Goal: Task Accomplishment & Management: Complete application form

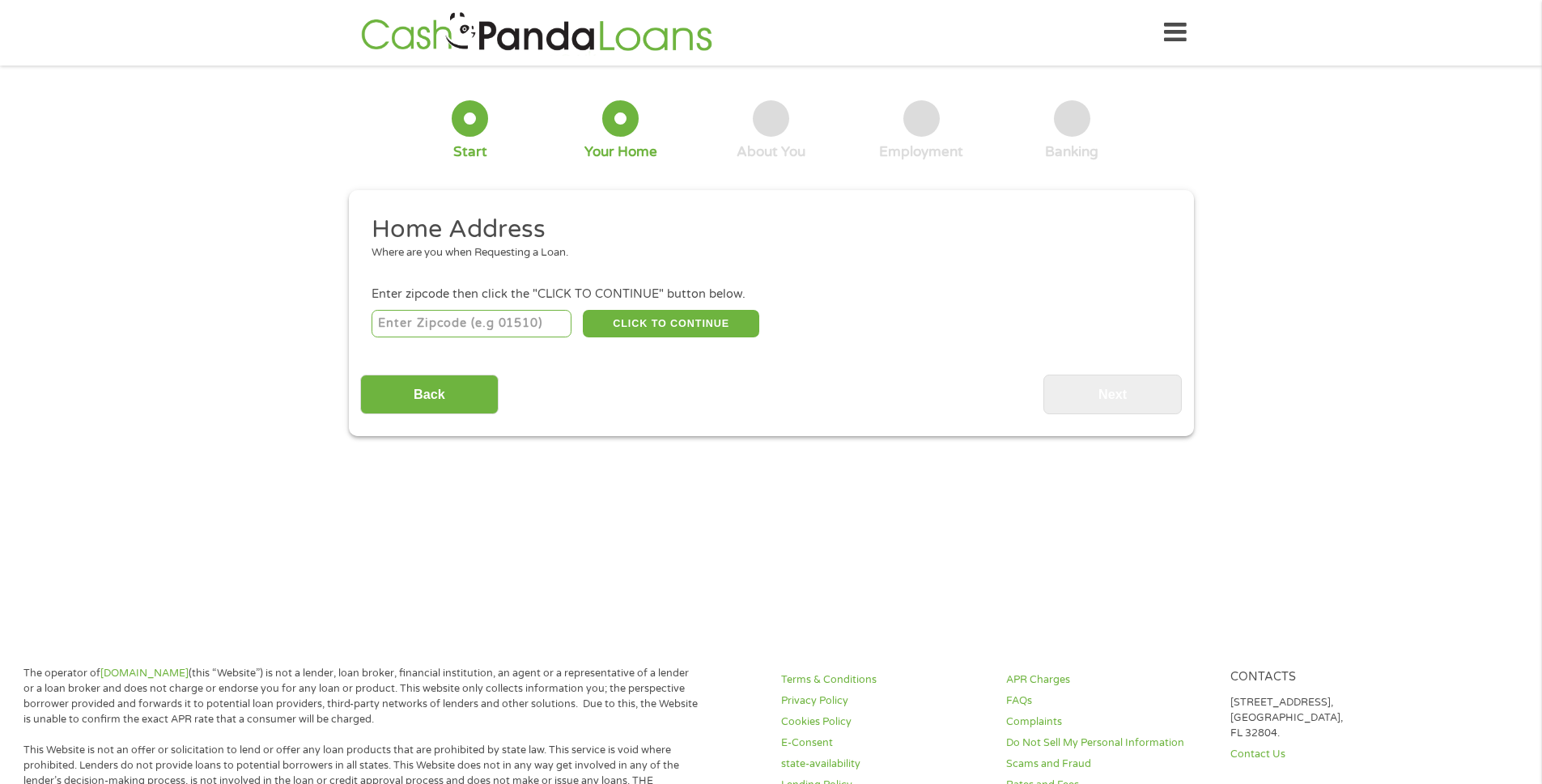
click at [404, 326] on input "number" at bounding box center [471, 324] width 200 height 28
type input "76706"
click at [683, 322] on button "CLICK TO CONTINUE" at bounding box center [670, 324] width 176 height 28
type input "76706"
type input "Waco"
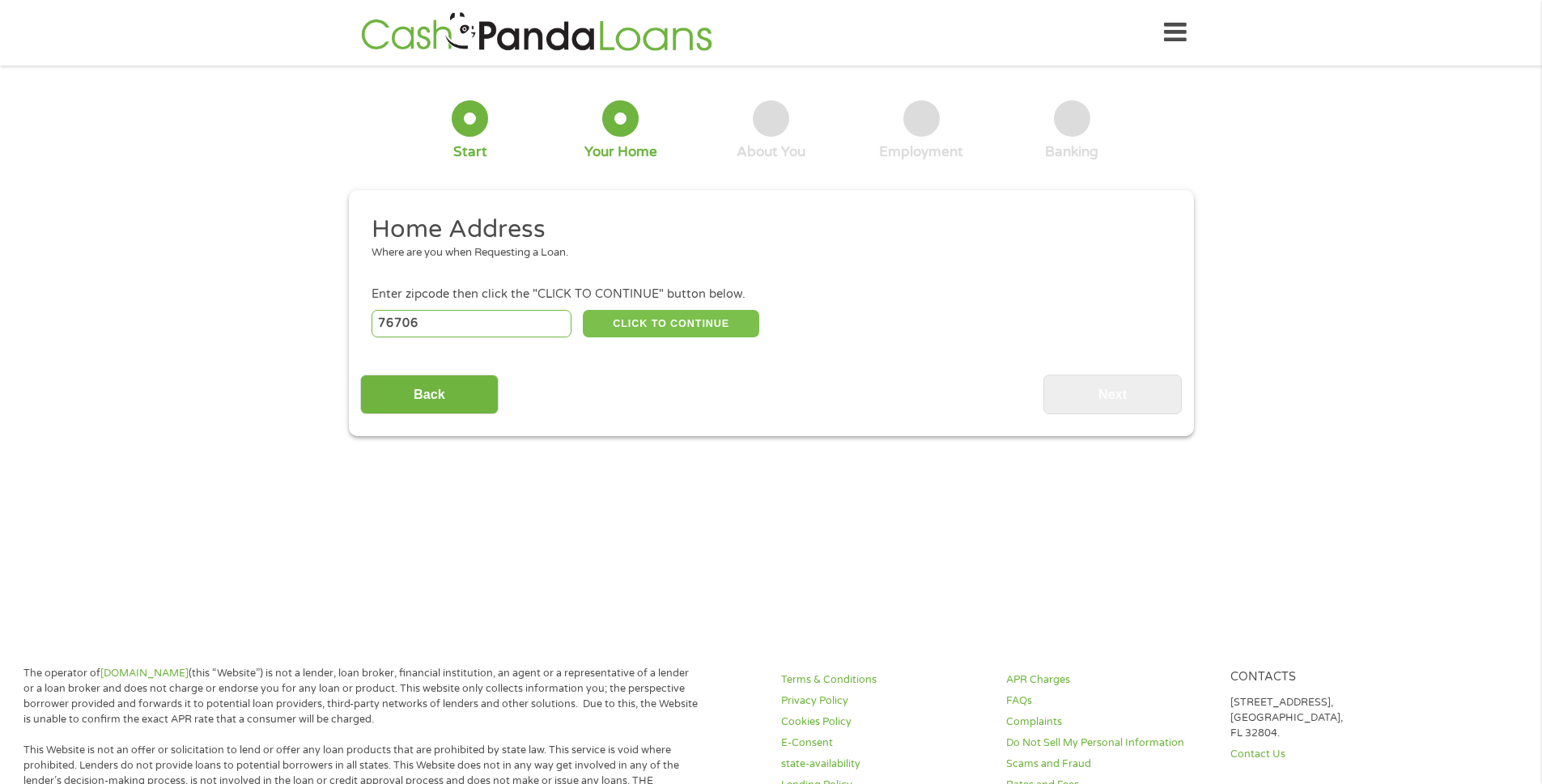
select select "[US_STATE]"
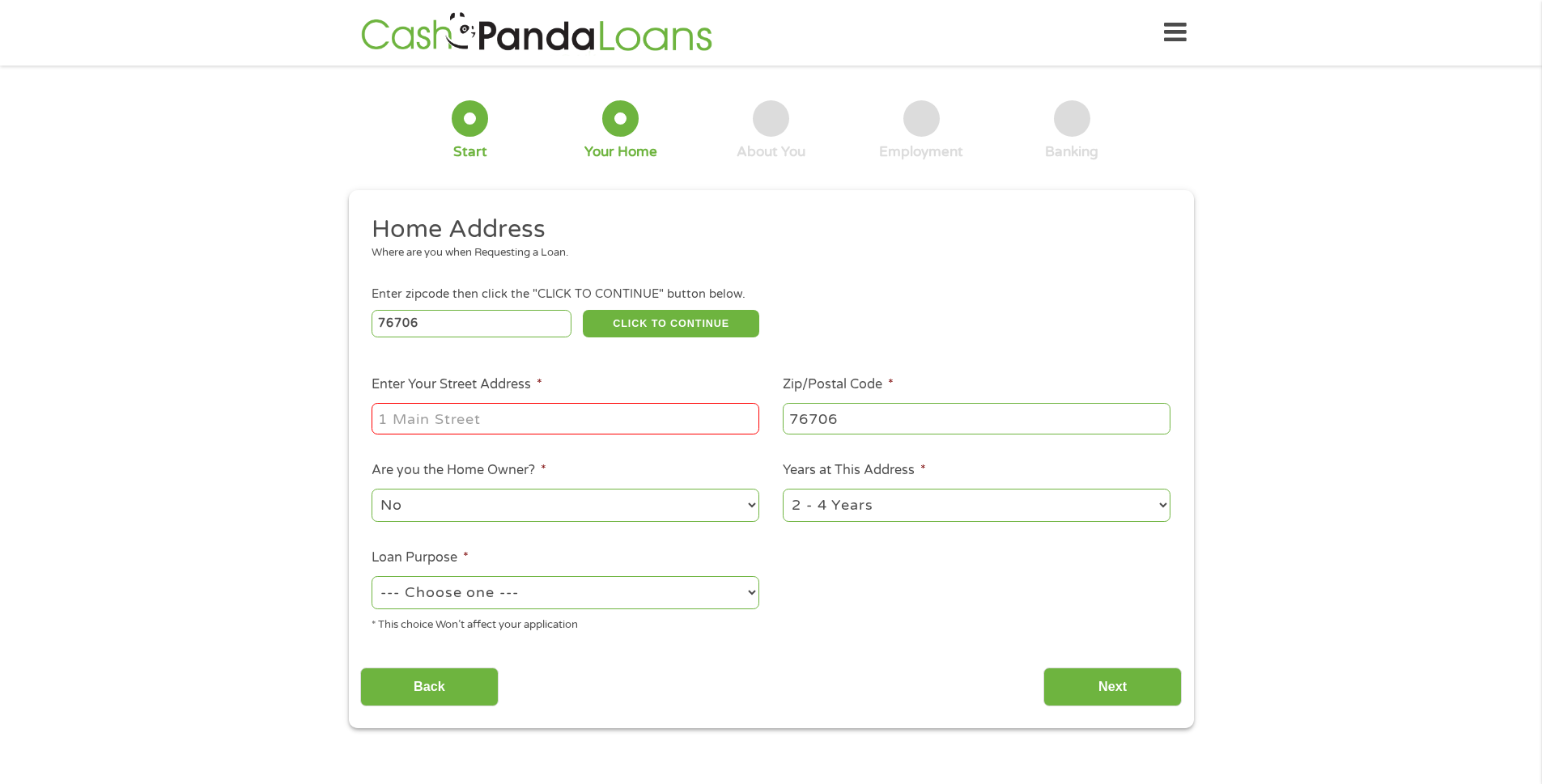
click at [448, 423] on input "Enter Your Street Address *" at bounding box center [565, 419] width 388 height 31
type input "[STREET_ADDRESS]"
click at [755, 590] on select "--- Choose one --- Pay Bills Debt Consolidation Home Improvement Major Purchase…" at bounding box center [565, 592] width 388 height 34
click at [371, 576] on select "--- Choose one --- Pay Bills Debt Consolidation Home Improvement Major Purchase…" at bounding box center [565, 592] width 388 height 34
click at [750, 591] on select "--- Choose one --- Pay Bills Debt Consolidation Home Improvement Major Purchase…" at bounding box center [565, 592] width 388 height 34
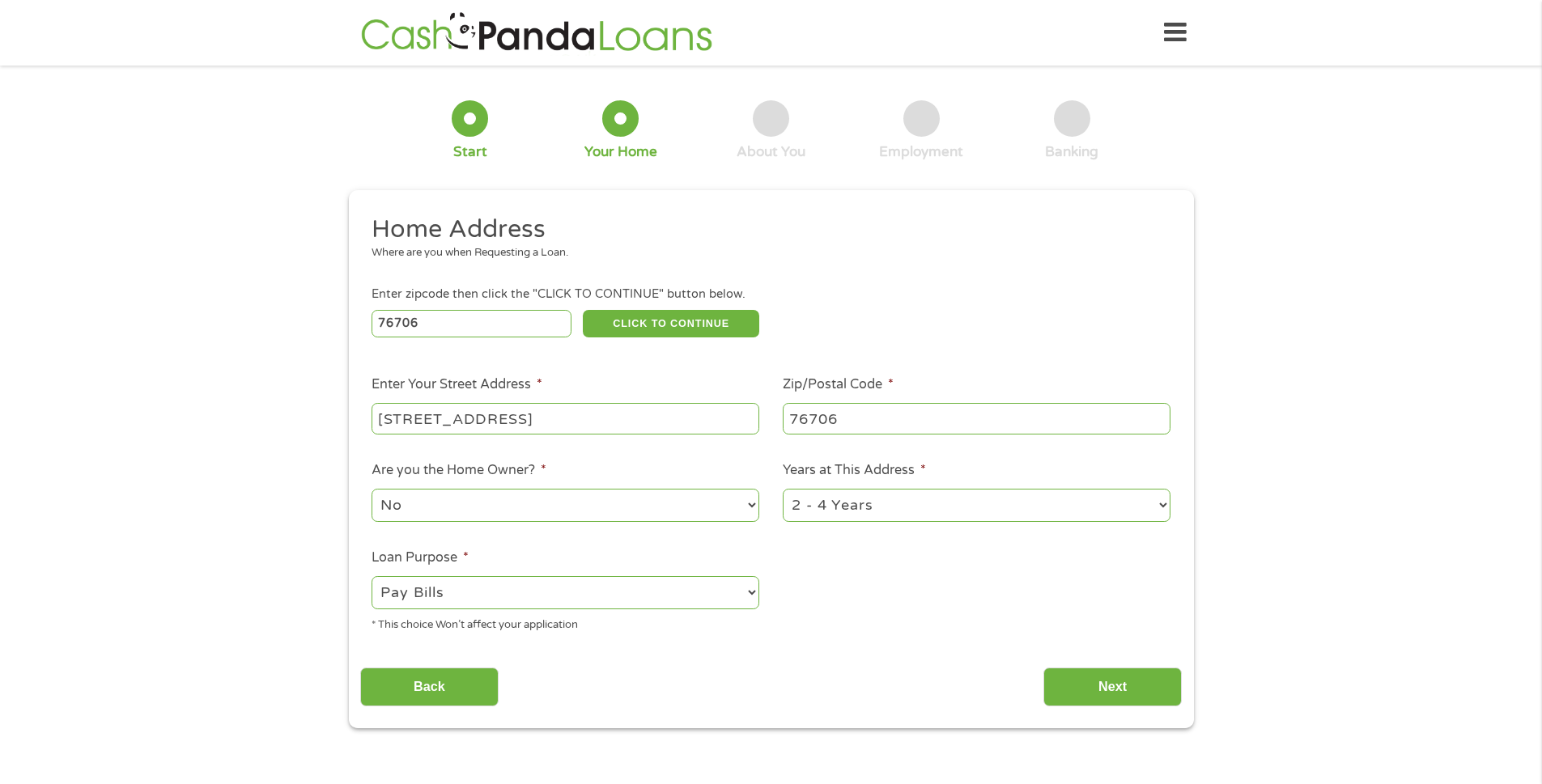
select select "other"
click at [371, 576] on select "--- Choose one --- Pay Bills Debt Consolidation Home Improvement Major Purchase…" at bounding box center [565, 592] width 388 height 34
click at [1104, 691] on input "Next" at bounding box center [1113, 687] width 138 height 39
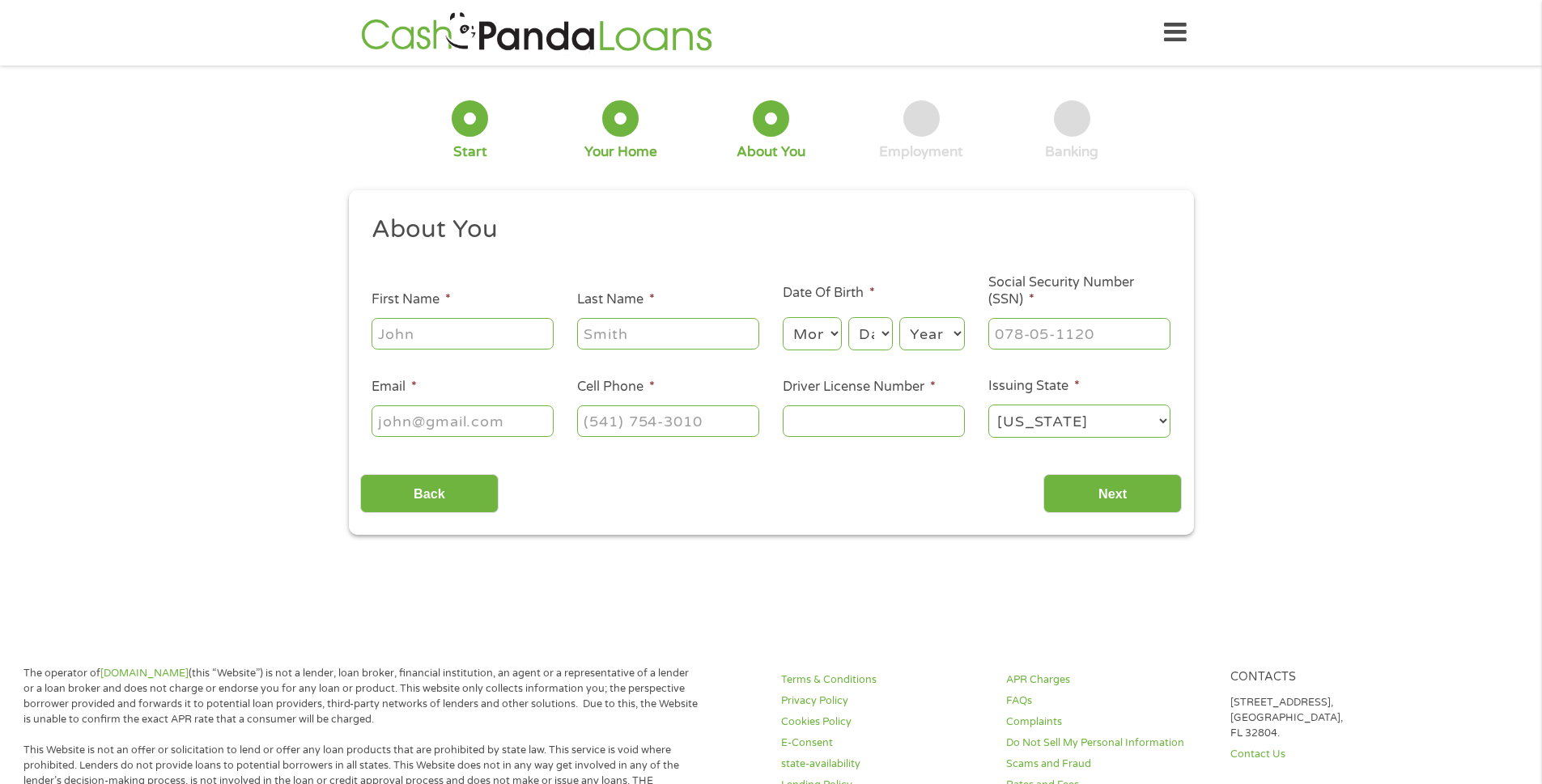
scroll to position [7, 7]
click at [438, 326] on input "First Name *" at bounding box center [462, 333] width 182 height 31
type input "[PERSON_NAME]"
click at [835, 334] on select "Month 1 2 3 4 5 6 7 8 9 10 11 12" at bounding box center [812, 333] width 59 height 34
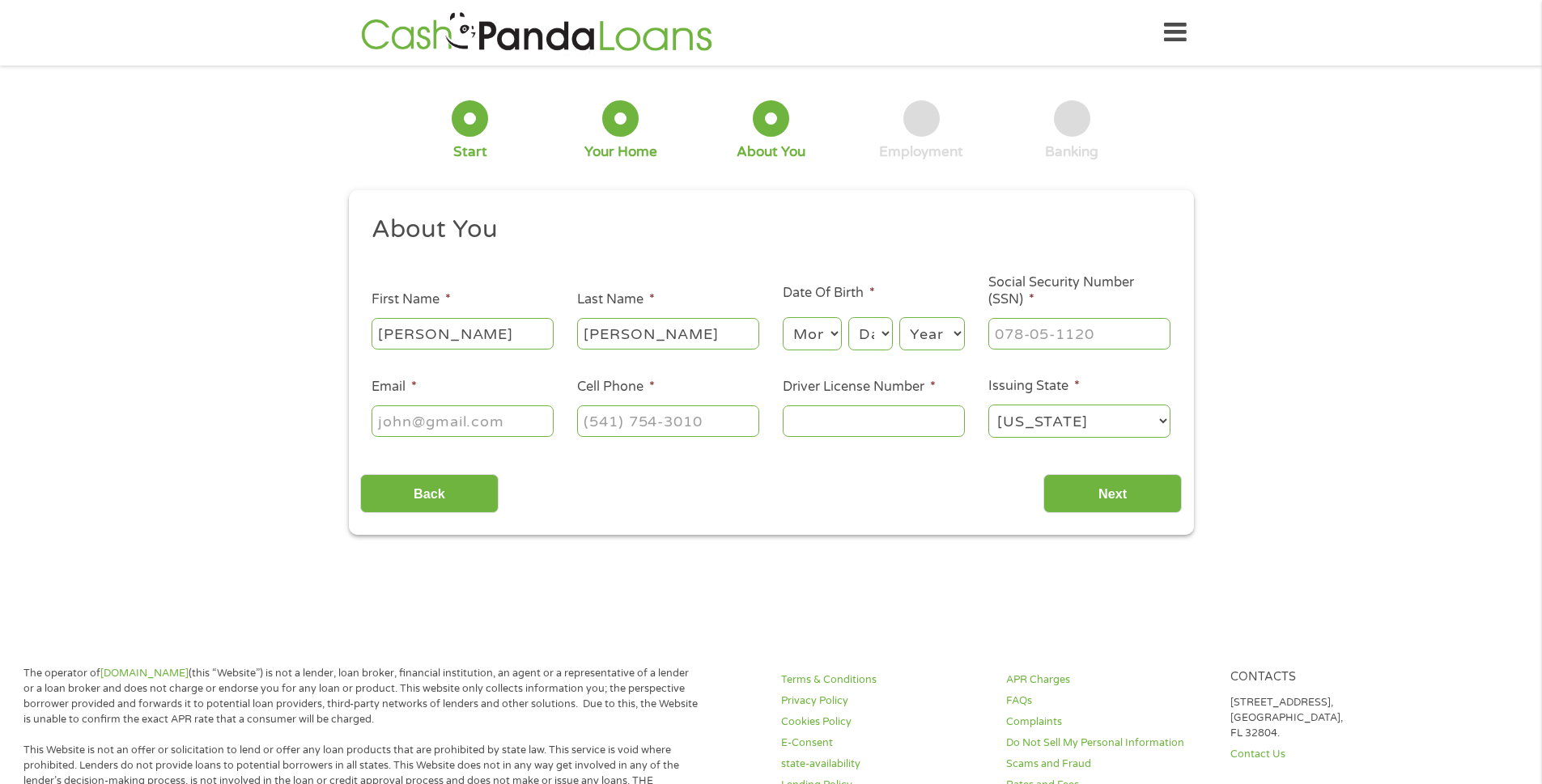
select select "3"
click at [782, 317] on select "Month 1 2 3 4 5 6 7 8 9 10 11 12" at bounding box center [812, 333] width 59 height 34
click at [887, 334] on select "Day 1 2 3 4 5 6 7 8 9 10 11 12 13 14 15 16 17 18 19 20 21 22 23 24 25 26 27 28 …" at bounding box center [869, 333] width 43 height 34
select select "5"
click at [848, 317] on select "Day 1 2 3 4 5 6 7 8 9 10 11 12 13 14 15 16 17 18 19 20 21 22 23 24 25 26 27 28 …" at bounding box center [869, 333] width 43 height 34
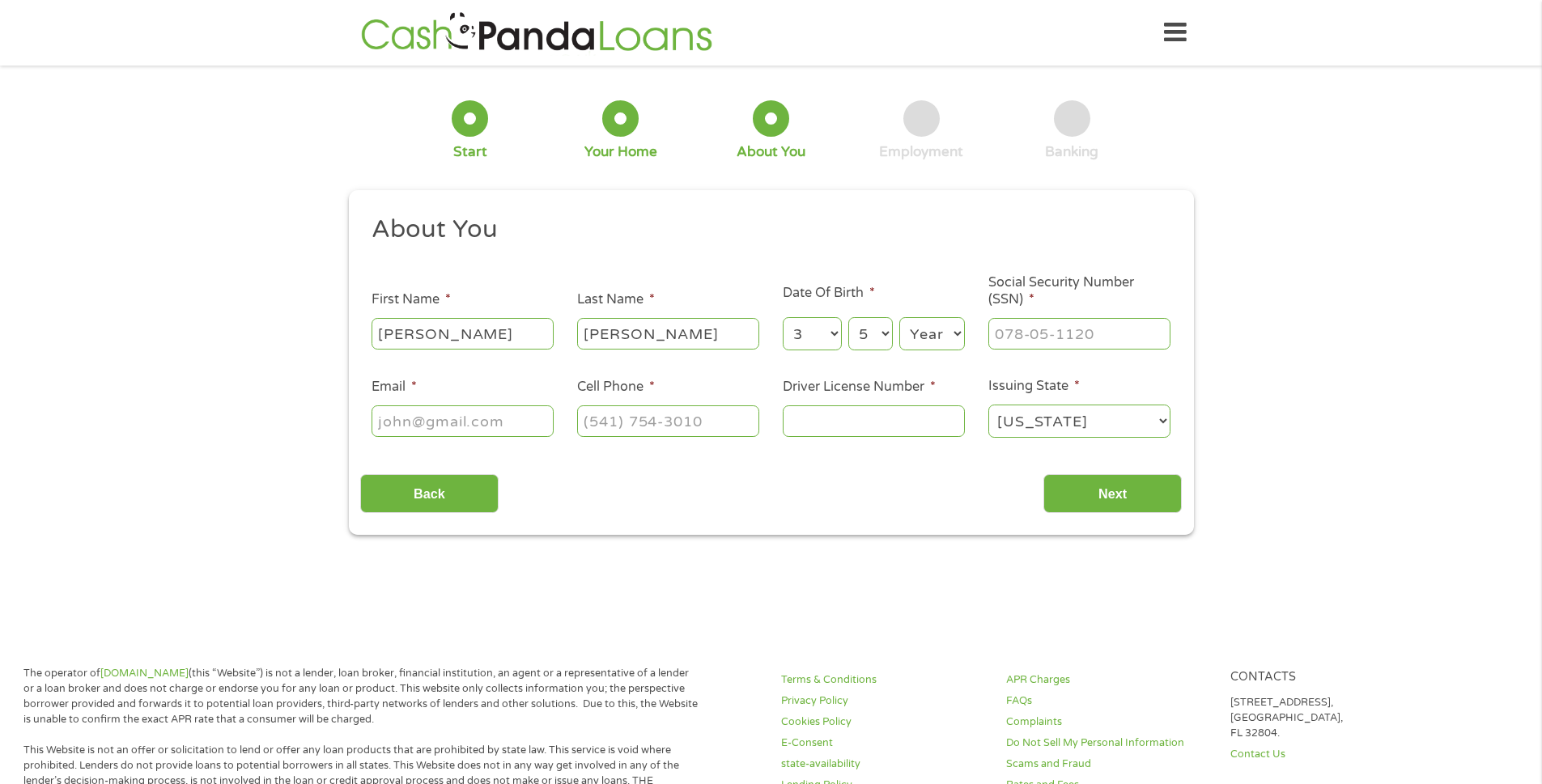
click at [931, 335] on select "Year [DATE] 2006 2005 2004 2003 2002 2001 2000 1999 1998 1997 1996 1995 1994 19…" at bounding box center [932, 333] width 66 height 34
click at [959, 331] on select "Year [DATE] 2006 2005 2004 2003 2002 2001 2000 1999 1998 1997 1996 1995 1994 19…" at bounding box center [932, 333] width 66 height 34
select select "1976"
click at [900, 317] on select "Year [DATE] 2006 2005 2004 2003 2002 2001 2000 1999 1998 1997 1996 1995 1994 19…" at bounding box center [932, 333] width 66 height 34
click at [1049, 320] on input "___-__-____" at bounding box center [1079, 333] width 182 height 31
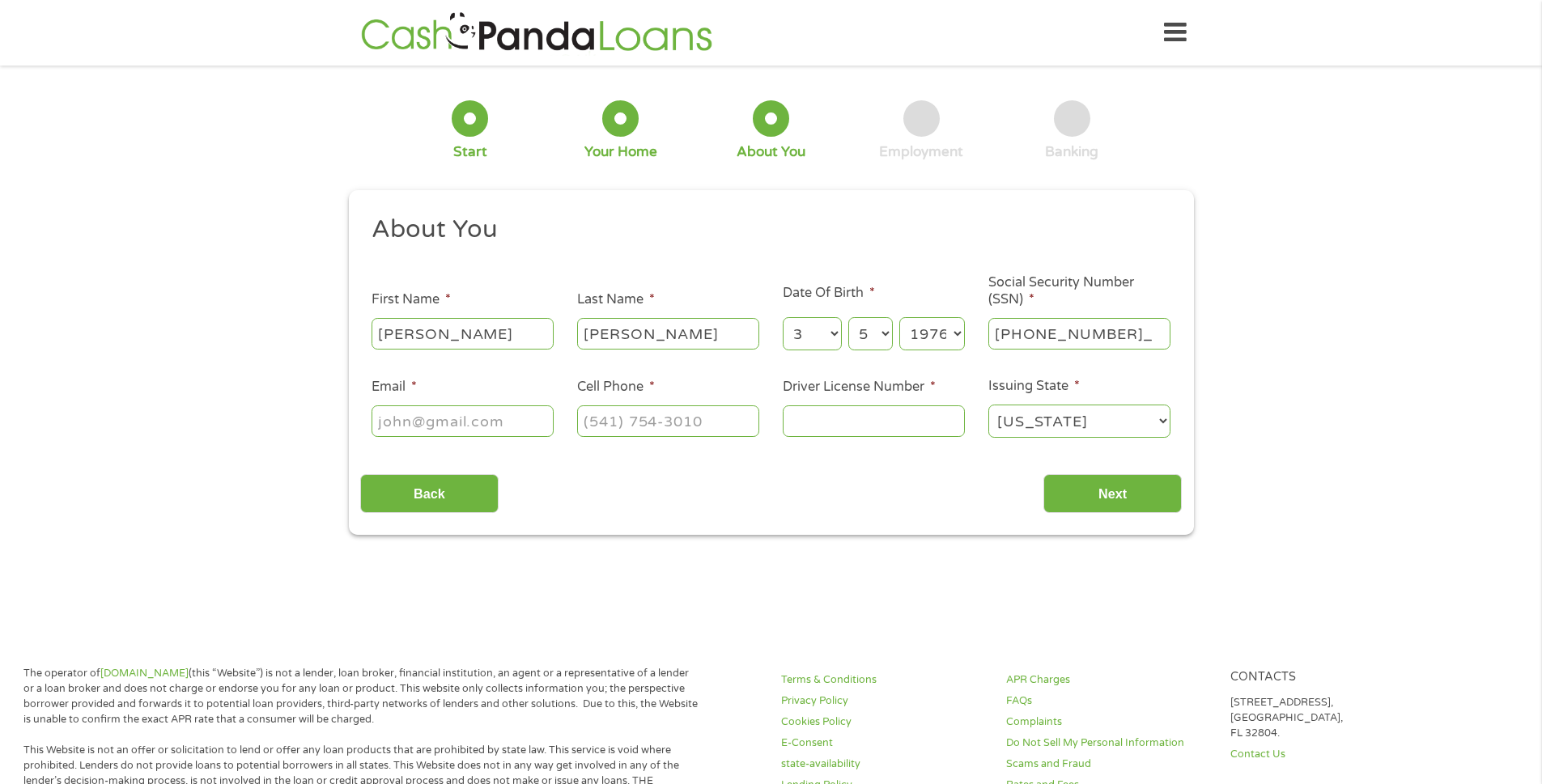
type input "521-15-8250"
click at [390, 433] on input "Email *" at bounding box center [462, 421] width 182 height 31
type input "[EMAIL_ADDRESS][DOMAIN_NAME]"
type input "[PHONE_NUMBER]"
type input "05791734"
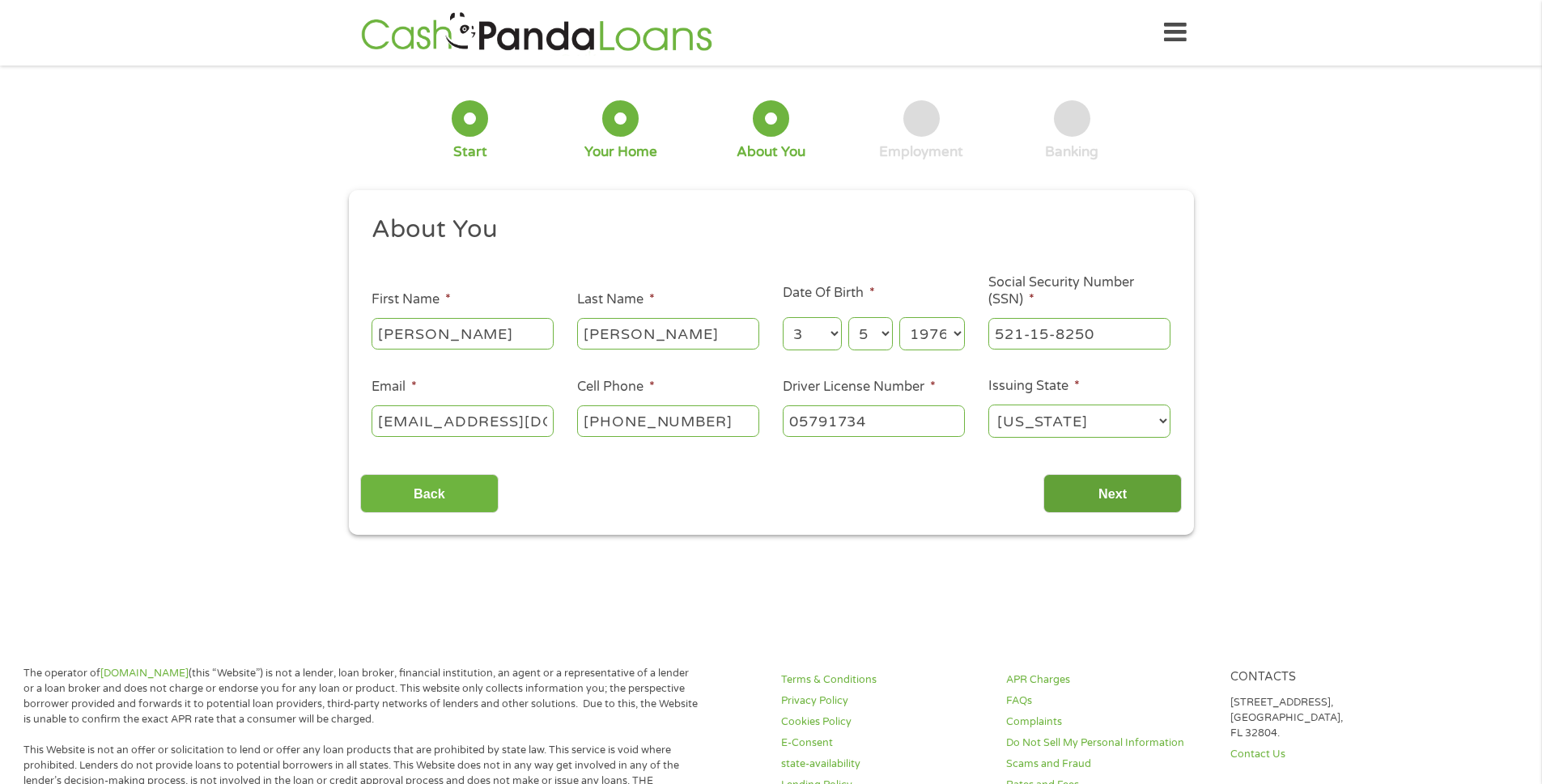
click at [1094, 504] on input "Next" at bounding box center [1113, 494] width 138 height 39
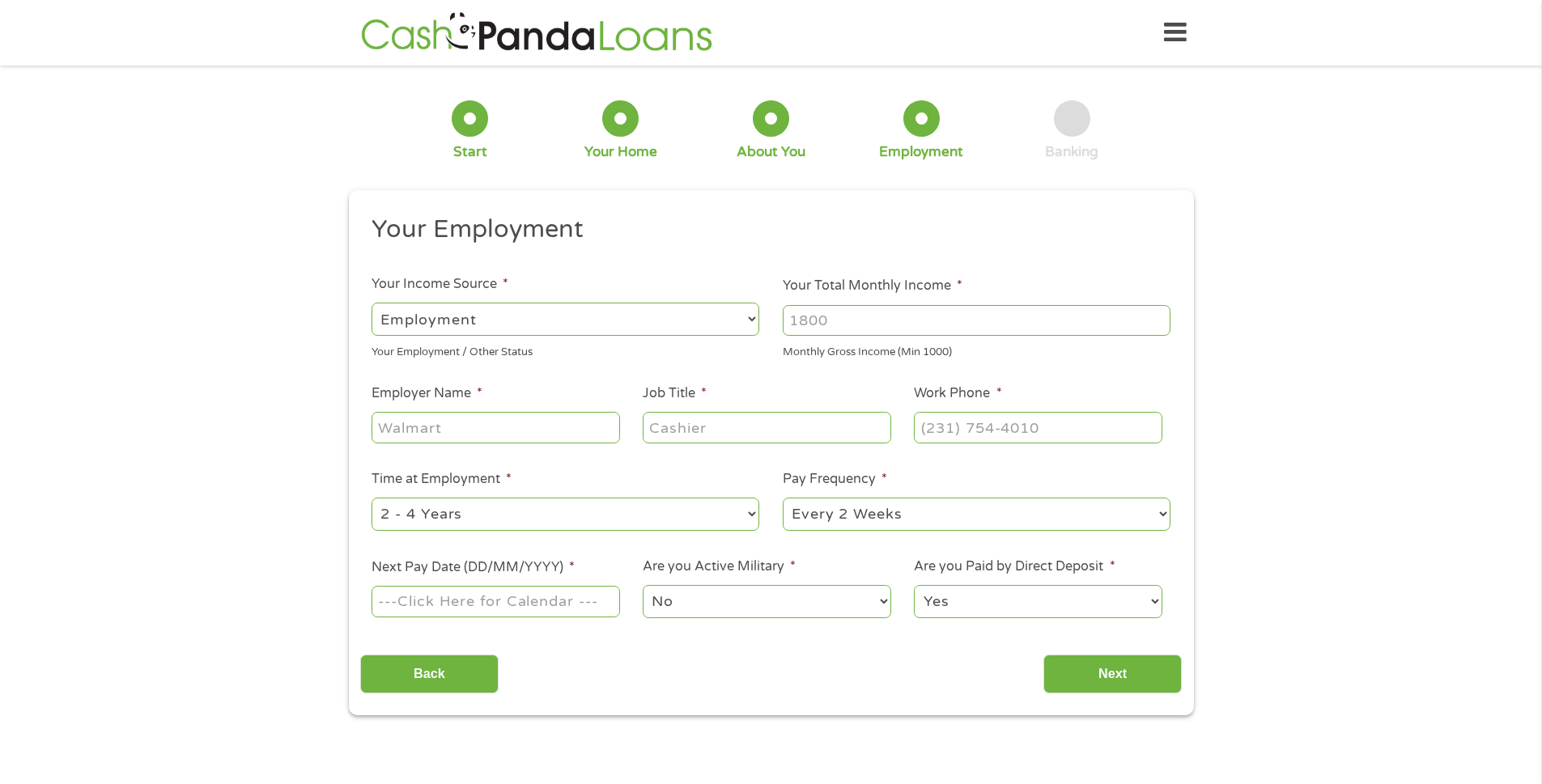
click at [749, 318] on select "--- Choose one --- Employment [DEMOGRAPHIC_DATA] Benefits" at bounding box center [565, 319] width 388 height 34
click at [371, 303] on select "--- Choose one --- Employment [DEMOGRAPHIC_DATA] Benefits" at bounding box center [565, 319] width 388 height 34
click at [846, 319] on input "Your Total Monthly Income *" at bounding box center [976, 320] width 388 height 31
type input "3"
type input "3500"
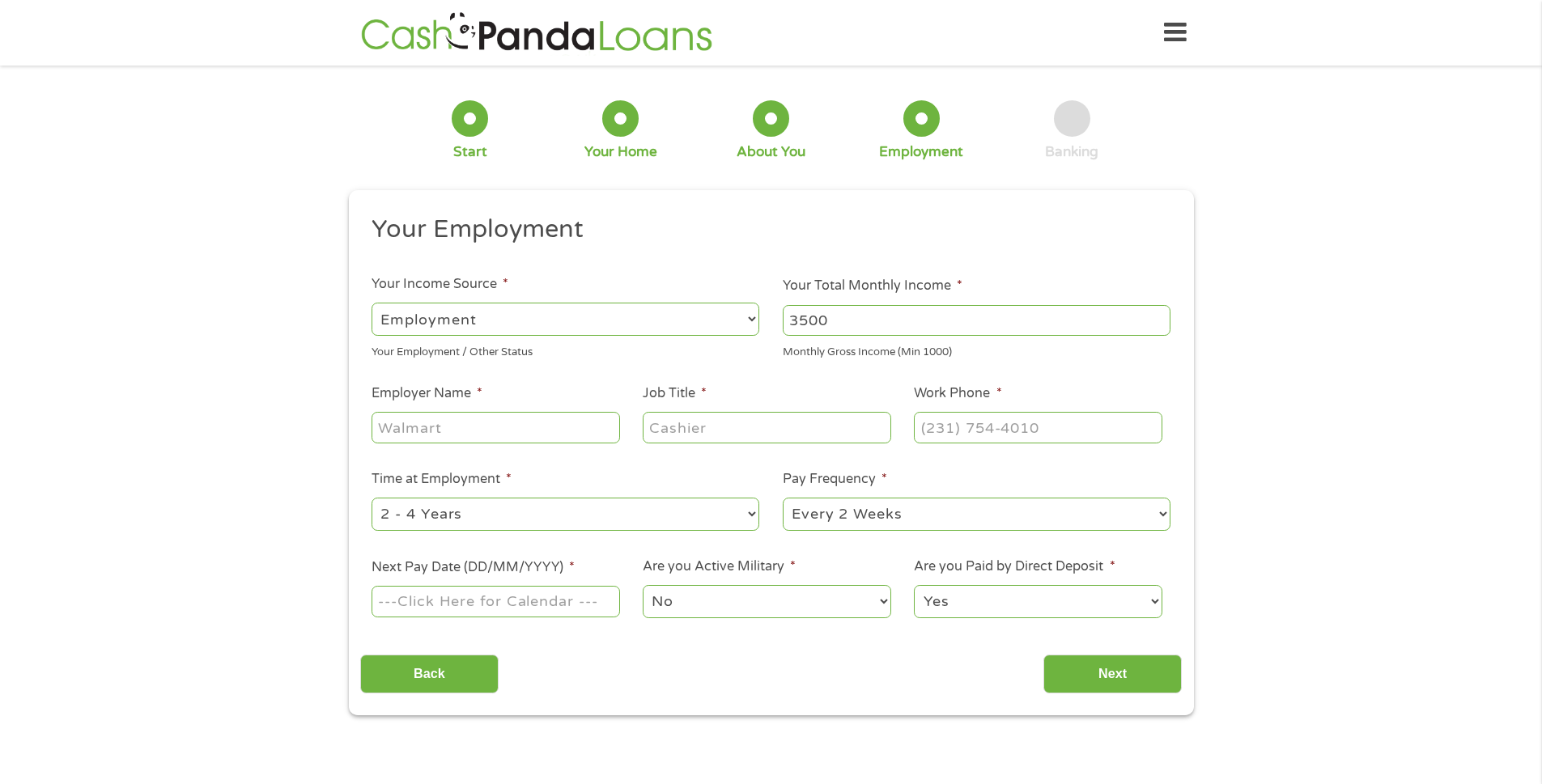
click at [490, 433] on input "Employer Name *" at bounding box center [495, 428] width 247 height 31
type input "[GEOGRAPHIC_DATA]"
type input "Manager"
click at [397, 599] on input "Next Pay Date (DD/MM/YYYY) *" at bounding box center [495, 601] width 247 height 31
type input "[DATE]"
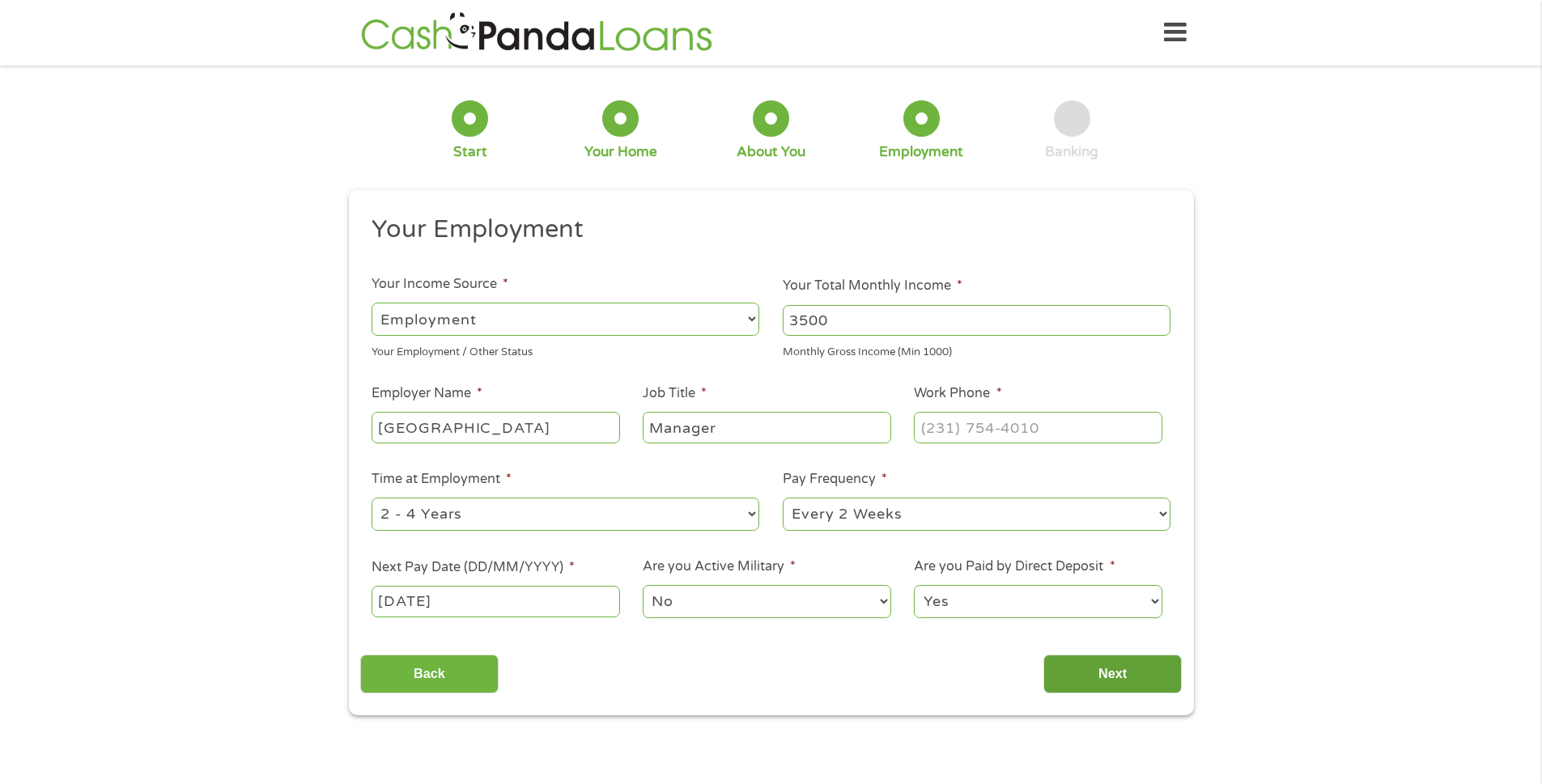
click at [1110, 679] on input "Next" at bounding box center [1113, 674] width 138 height 39
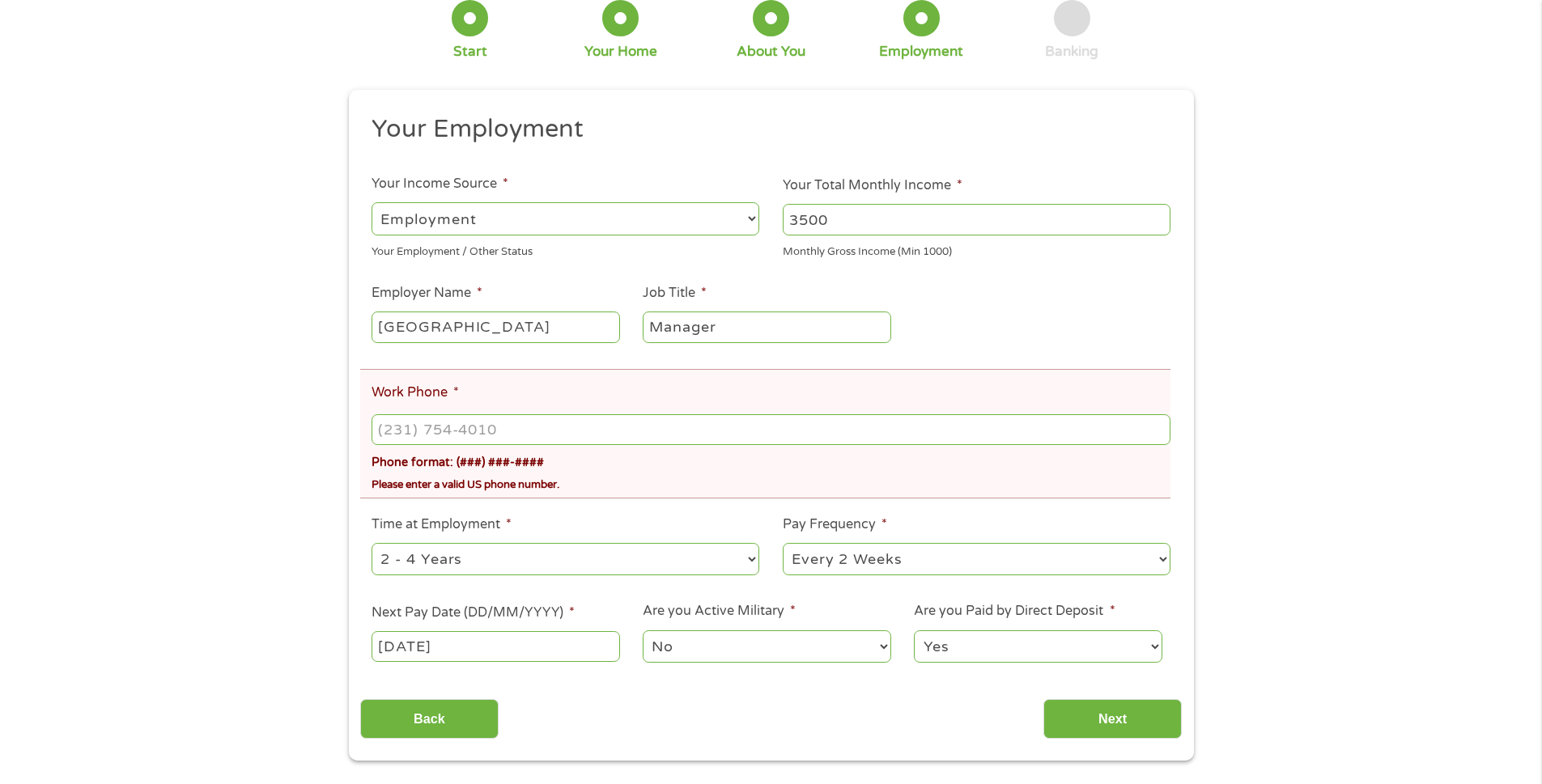
scroll to position [162, 0]
click at [465, 424] on input "(___) ___-____" at bounding box center [770, 429] width 798 height 31
type input "[PHONE_NUMBER]"
click at [1113, 712] on input "Next" at bounding box center [1113, 718] width 138 height 39
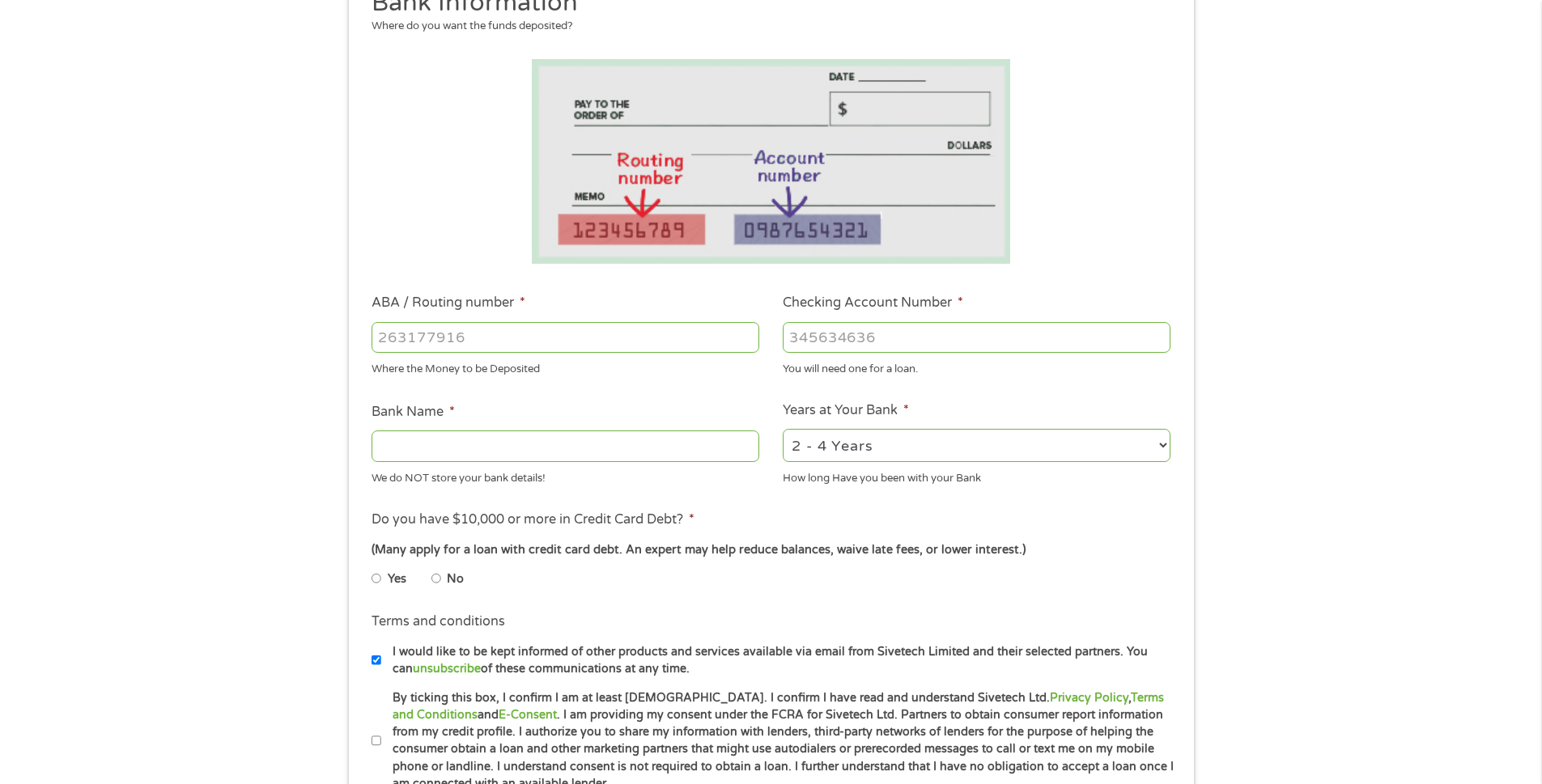
scroll to position [324, 0]
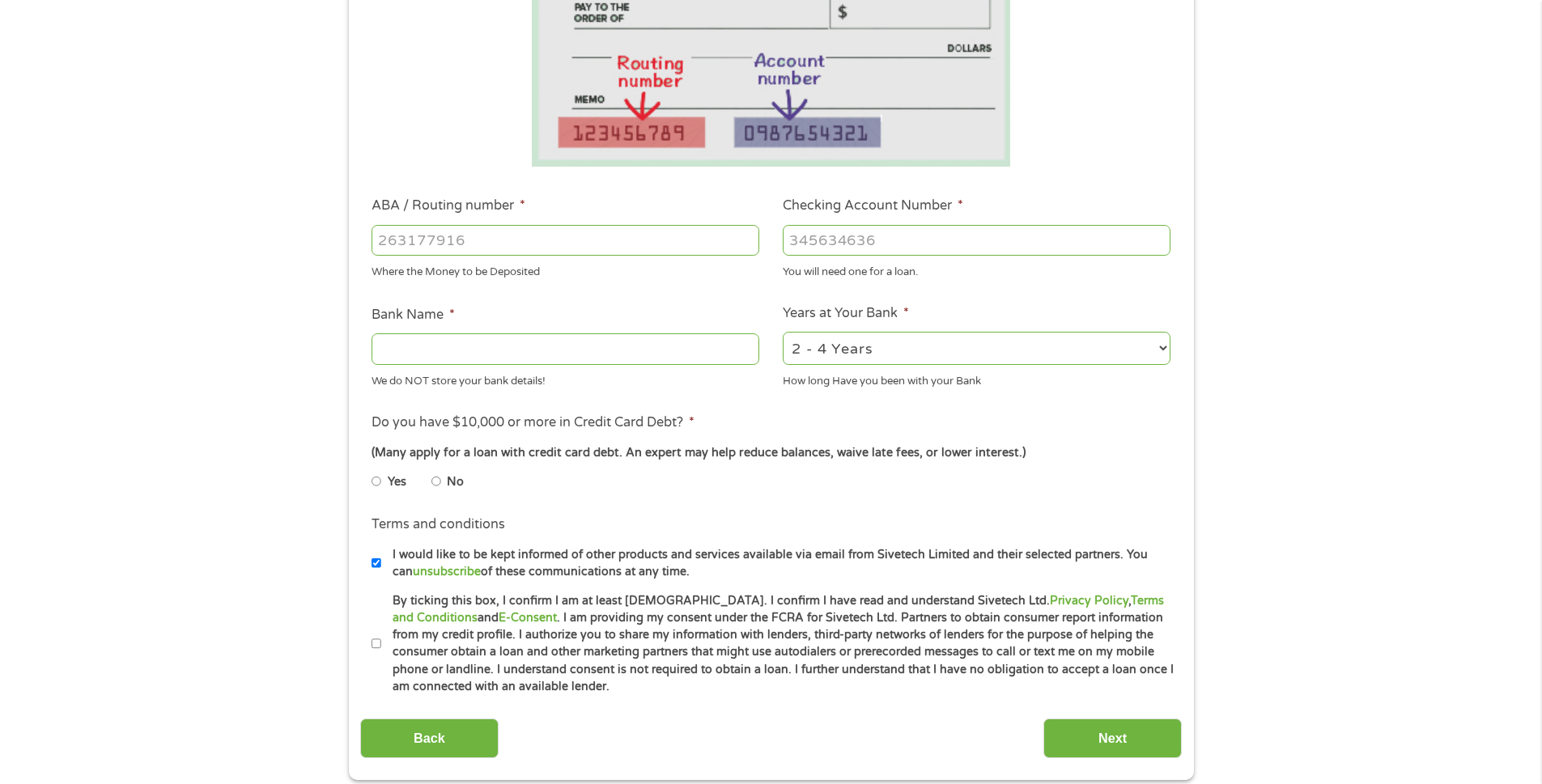
click at [376, 242] on input "ABA / Routing number *" at bounding box center [565, 241] width 388 height 31
type input "111906271"
type input "FIRST NATIONAL BANK [US_STATE]"
type input "111906271"
type input "670792761"
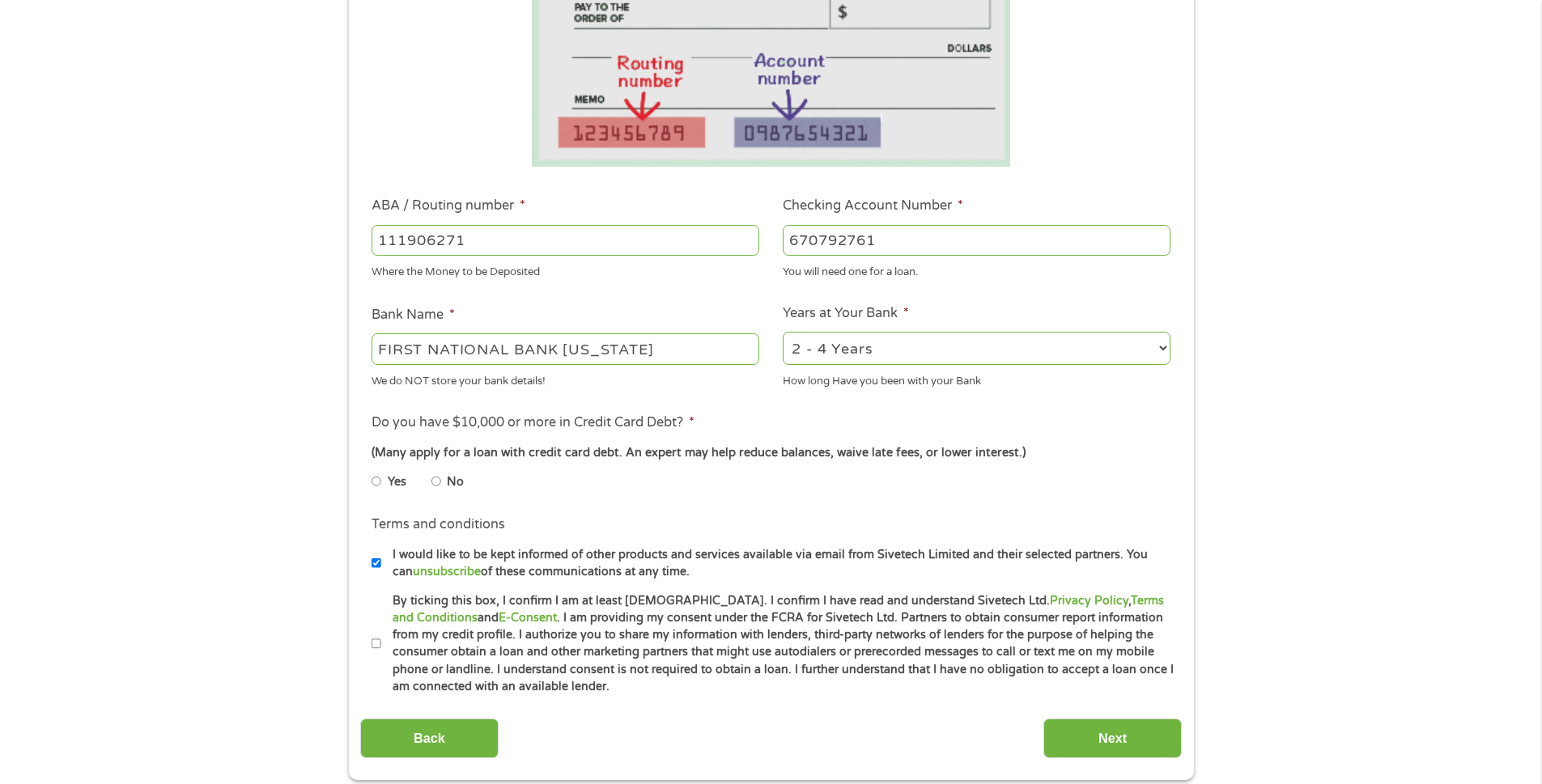
click at [433, 479] on input "No" at bounding box center [437, 482] width 10 height 26
radio input "true"
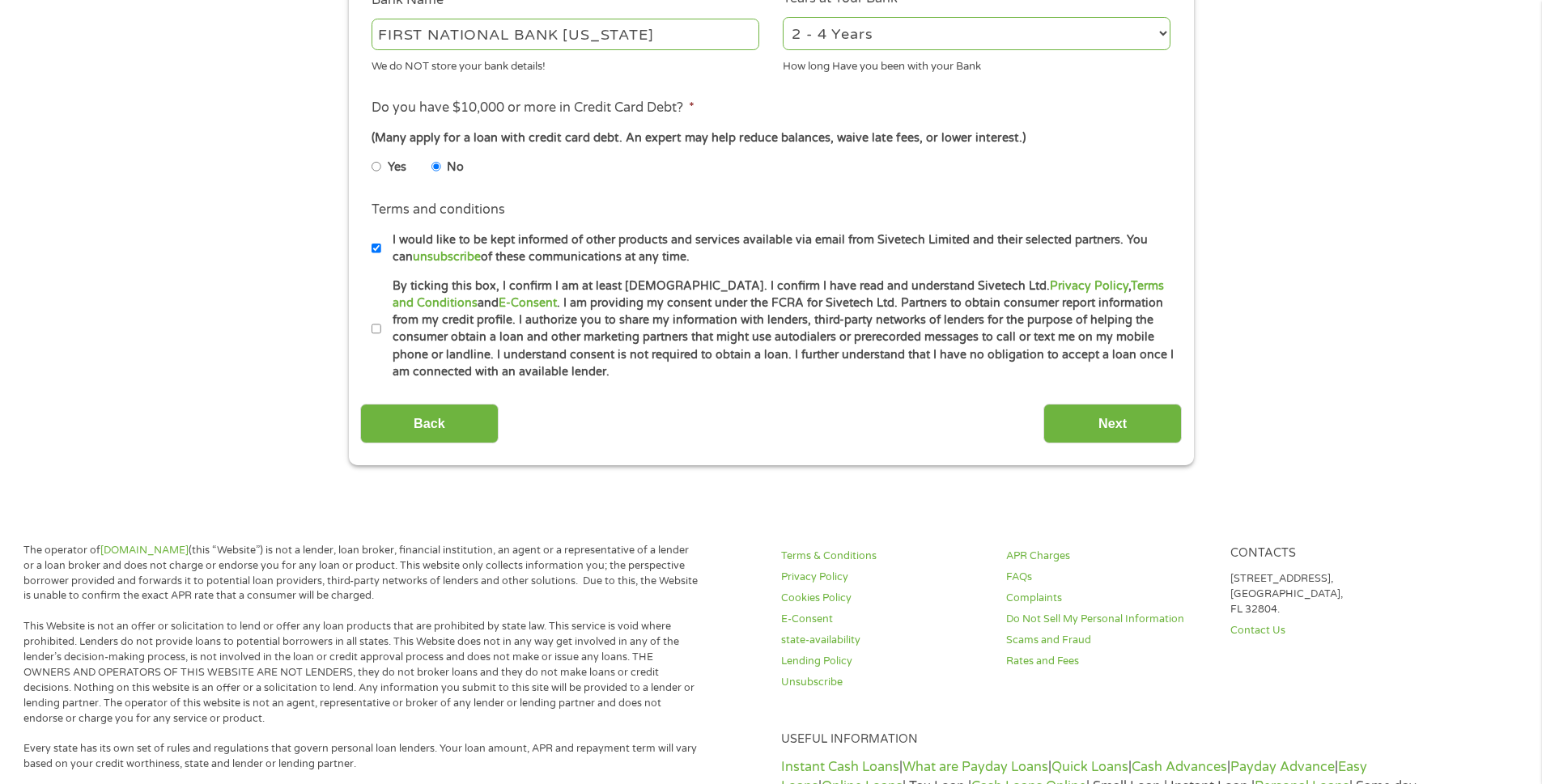
scroll to position [647, 0]
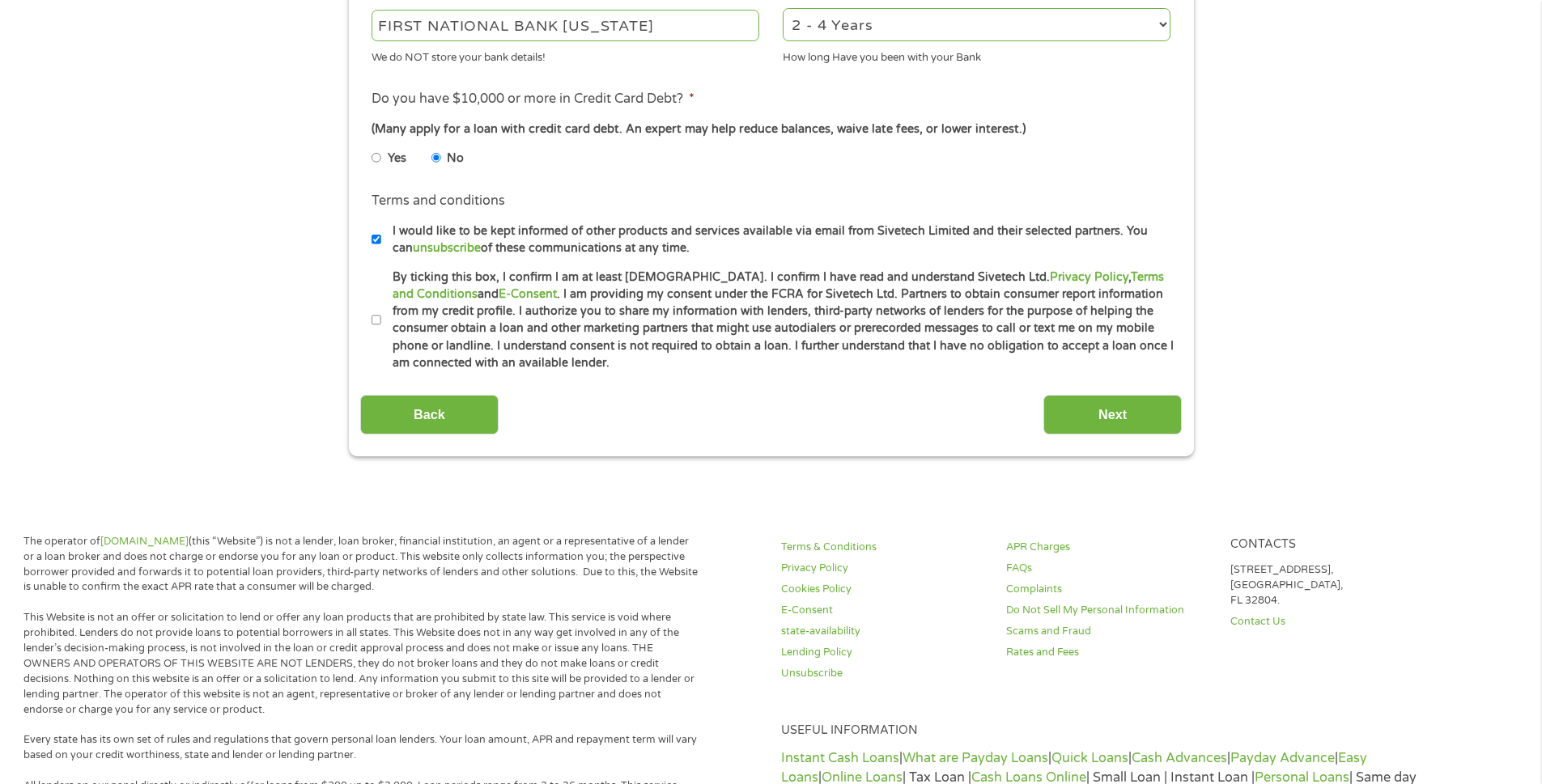
click at [379, 317] on input "By ticking this box, I confirm I am at least [DEMOGRAPHIC_DATA]. I confirm I ha…" at bounding box center [376, 320] width 10 height 26
checkbox input "true"
click at [1114, 414] on input "Next" at bounding box center [1113, 415] width 138 height 39
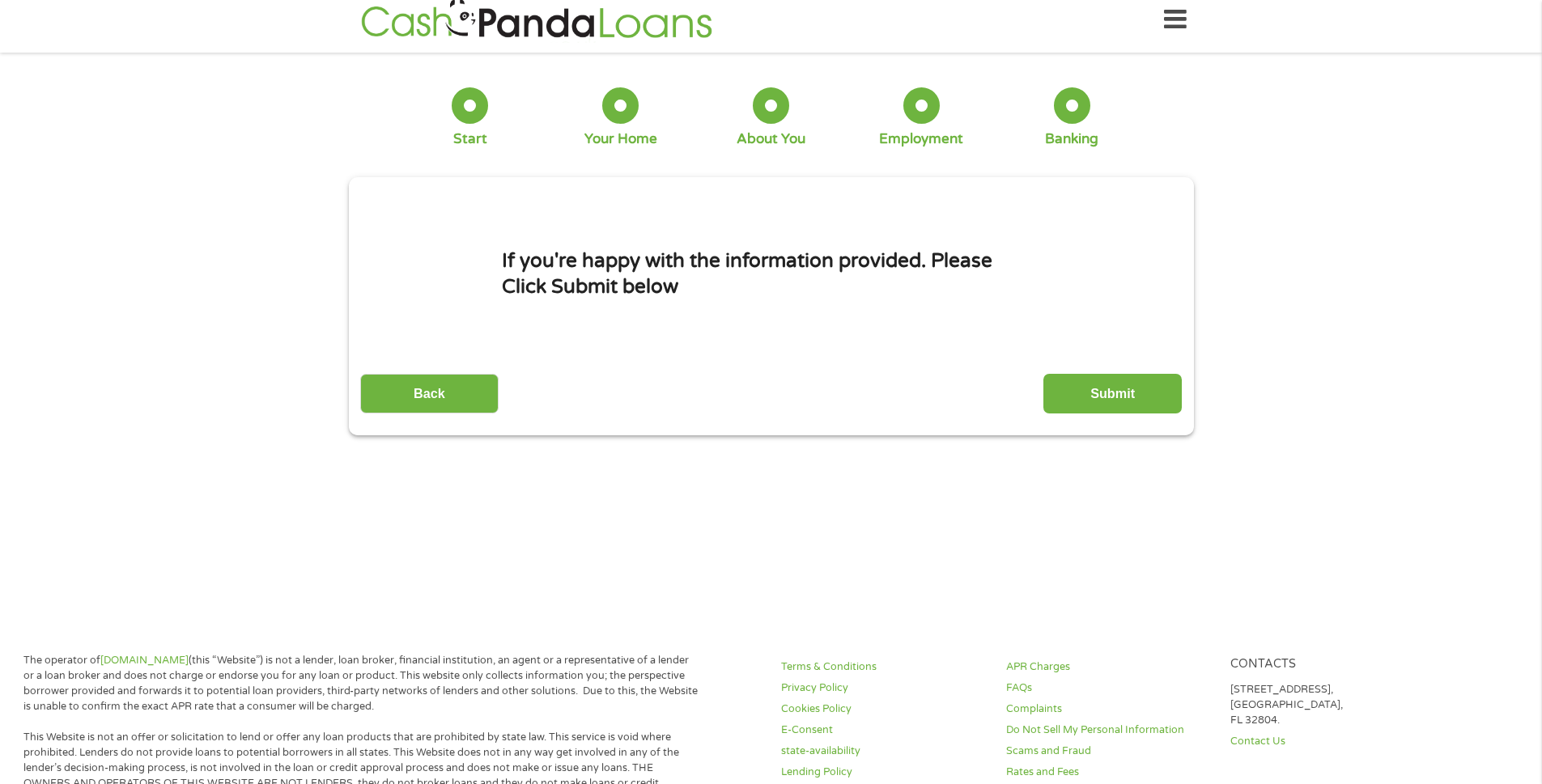
scroll to position [0, 0]
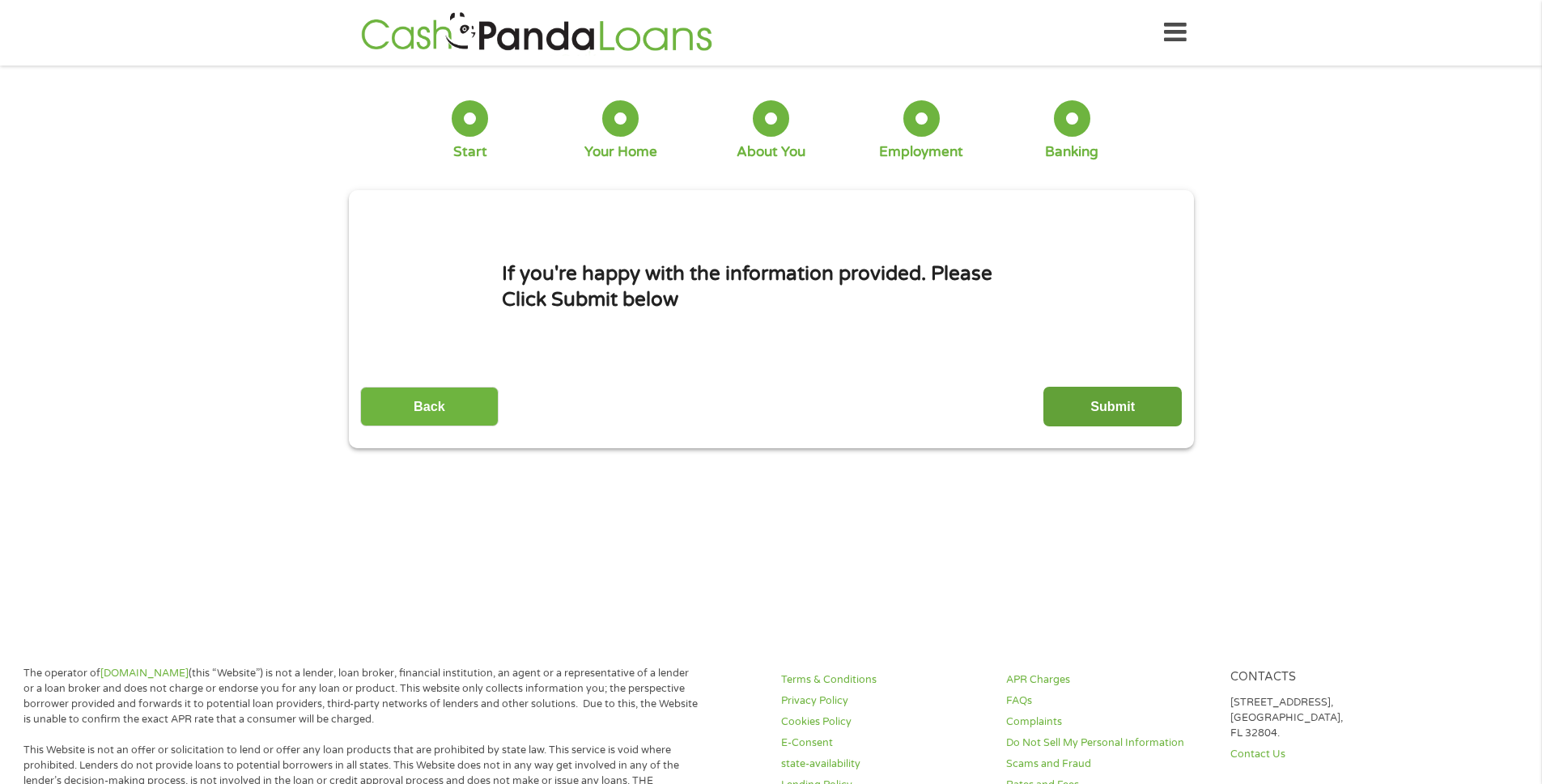
click at [1112, 406] on input "Submit" at bounding box center [1113, 406] width 138 height 39
